Goal: Navigation & Orientation: Find specific page/section

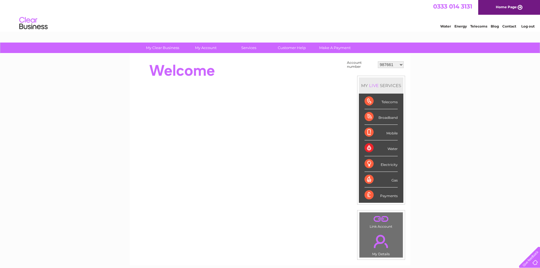
click at [386, 65] on select "987661 30309520" at bounding box center [391, 64] width 26 height 7
select select "30309520"
click at [378, 61] on select "987661 30309520" at bounding box center [391, 64] width 26 height 7
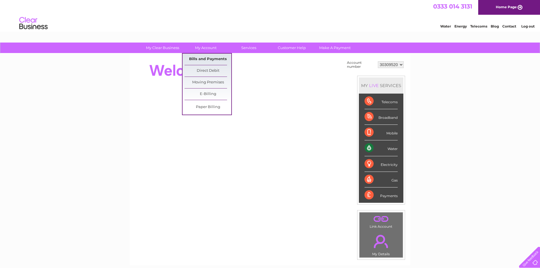
click at [204, 60] on link "Bills and Payments" at bounding box center [207, 59] width 47 height 11
